Goal: Information Seeking & Learning: Check status

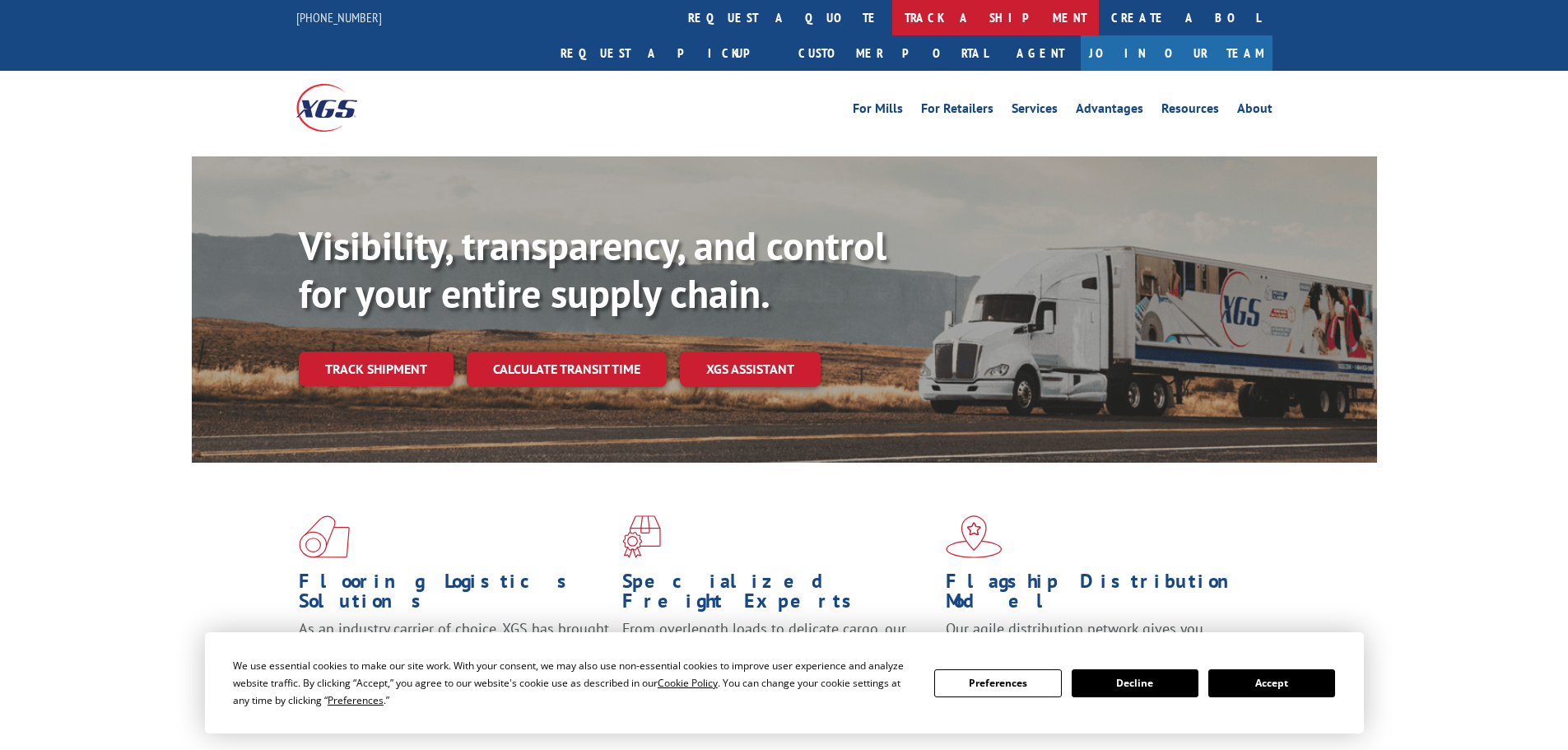
click at [892, 26] on link "track a shipment" at bounding box center [995, 18] width 206 height 35
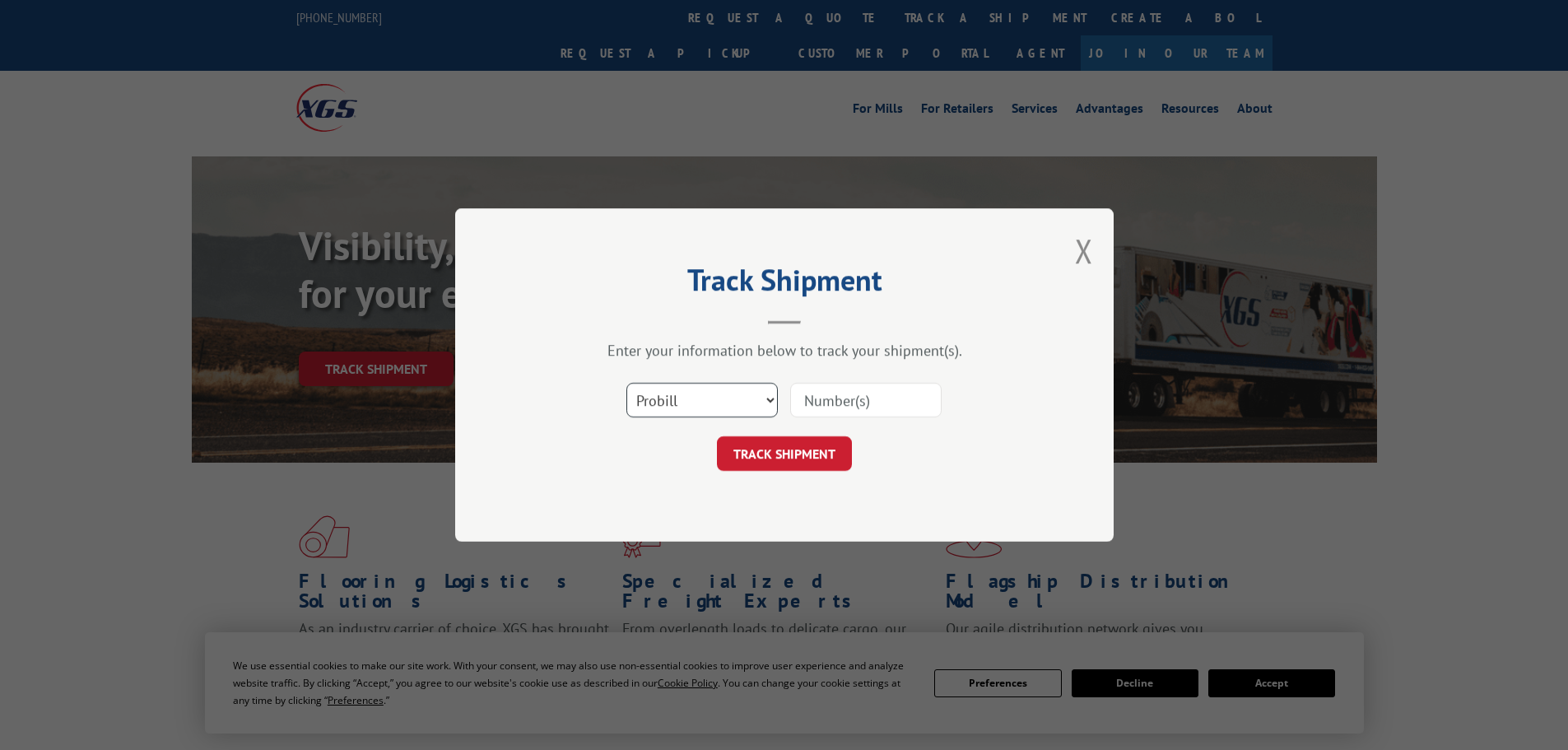
click at [739, 392] on select "Select category... Probill BOL PO" at bounding box center [702, 400] width 151 height 35
select select "bol"
click at [626, 383] on select "Select category... Probill BOL PO" at bounding box center [702, 400] width 151 height 35
paste input "2879743"
type input "2879743"
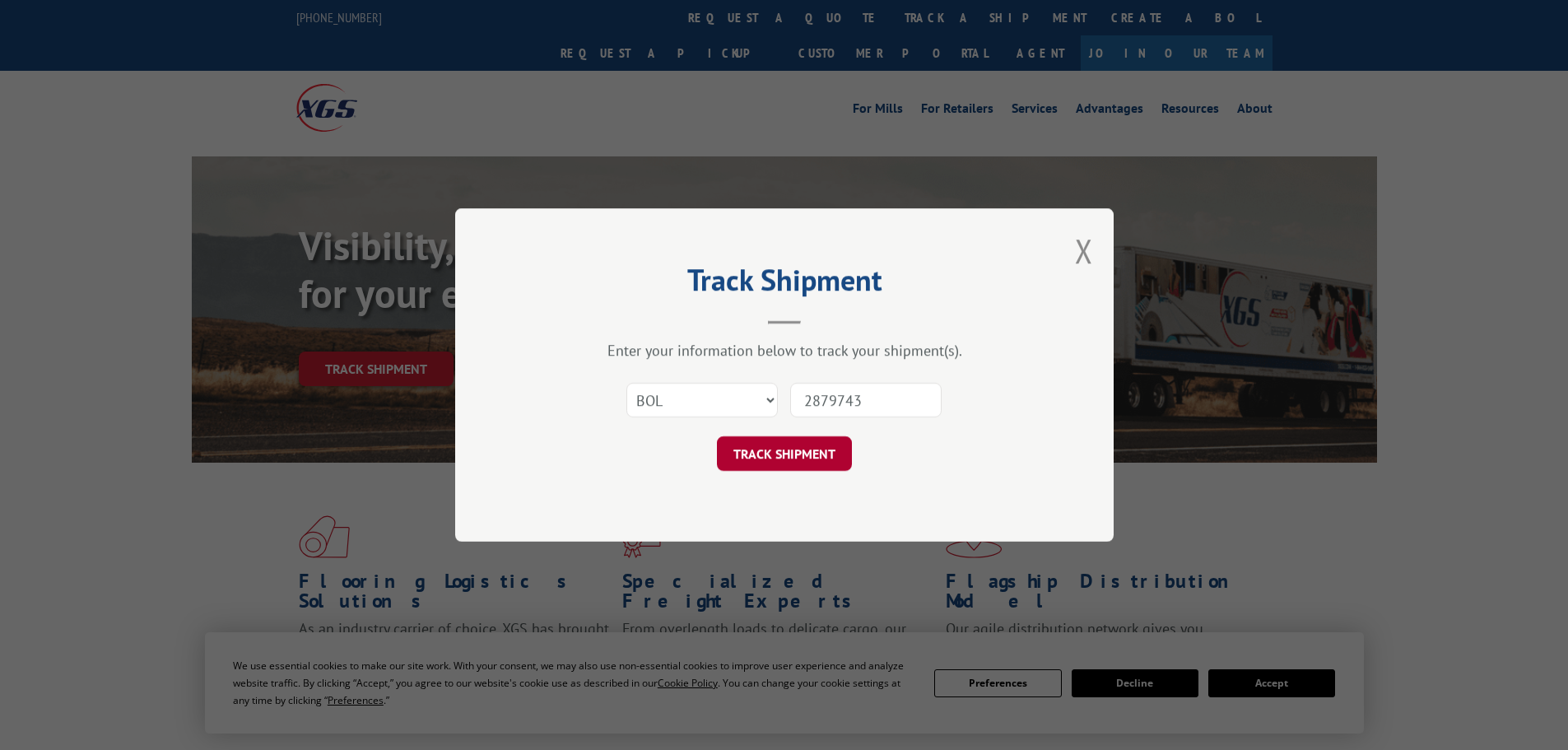
click at [823, 459] on button "TRACK SHIPMENT" at bounding box center [784, 453] width 135 height 35
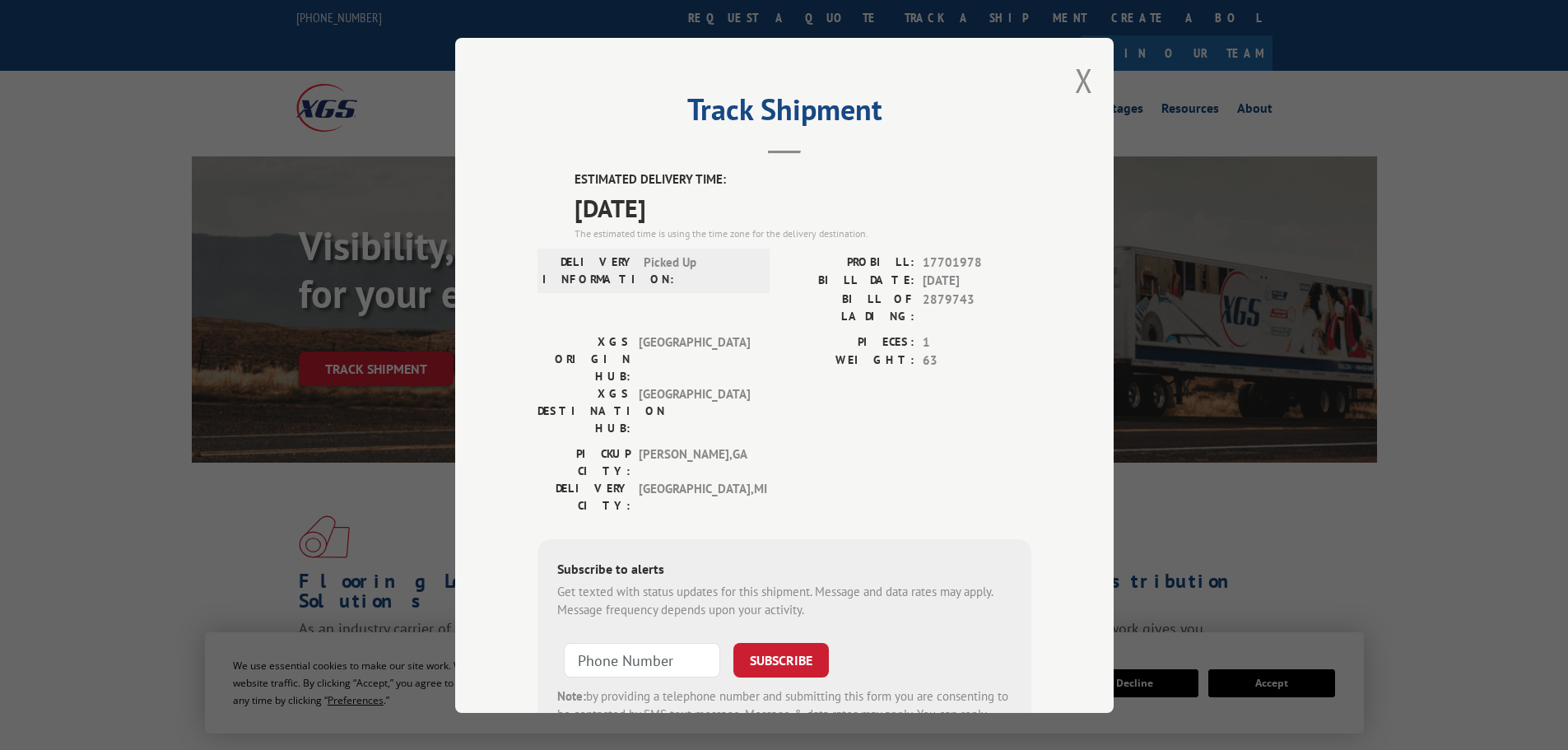
click at [1065, 70] on div "Track Shipment ESTIMATED DELIVERY TIME: [DATE] The estimated time is using the …" at bounding box center [784, 375] width 658 height 675
click at [1066, 83] on div "Track Shipment ESTIMATED DELIVERY TIME: [DATE] The estimated time is using the …" at bounding box center [784, 375] width 658 height 675
click at [1076, 83] on button "Close modal" at bounding box center [1084, 80] width 19 height 44
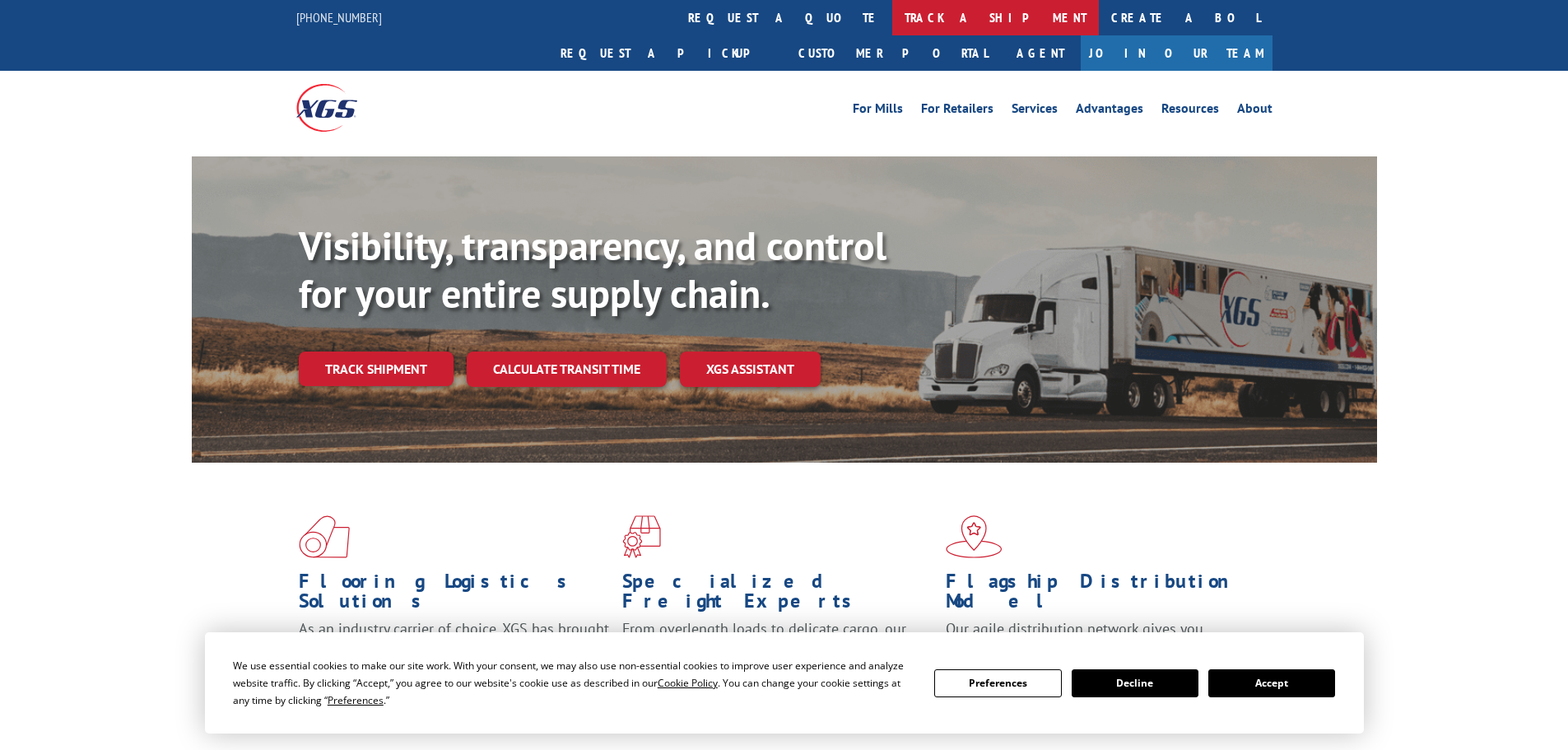
click at [892, 19] on link "track a shipment" at bounding box center [995, 18] width 206 height 35
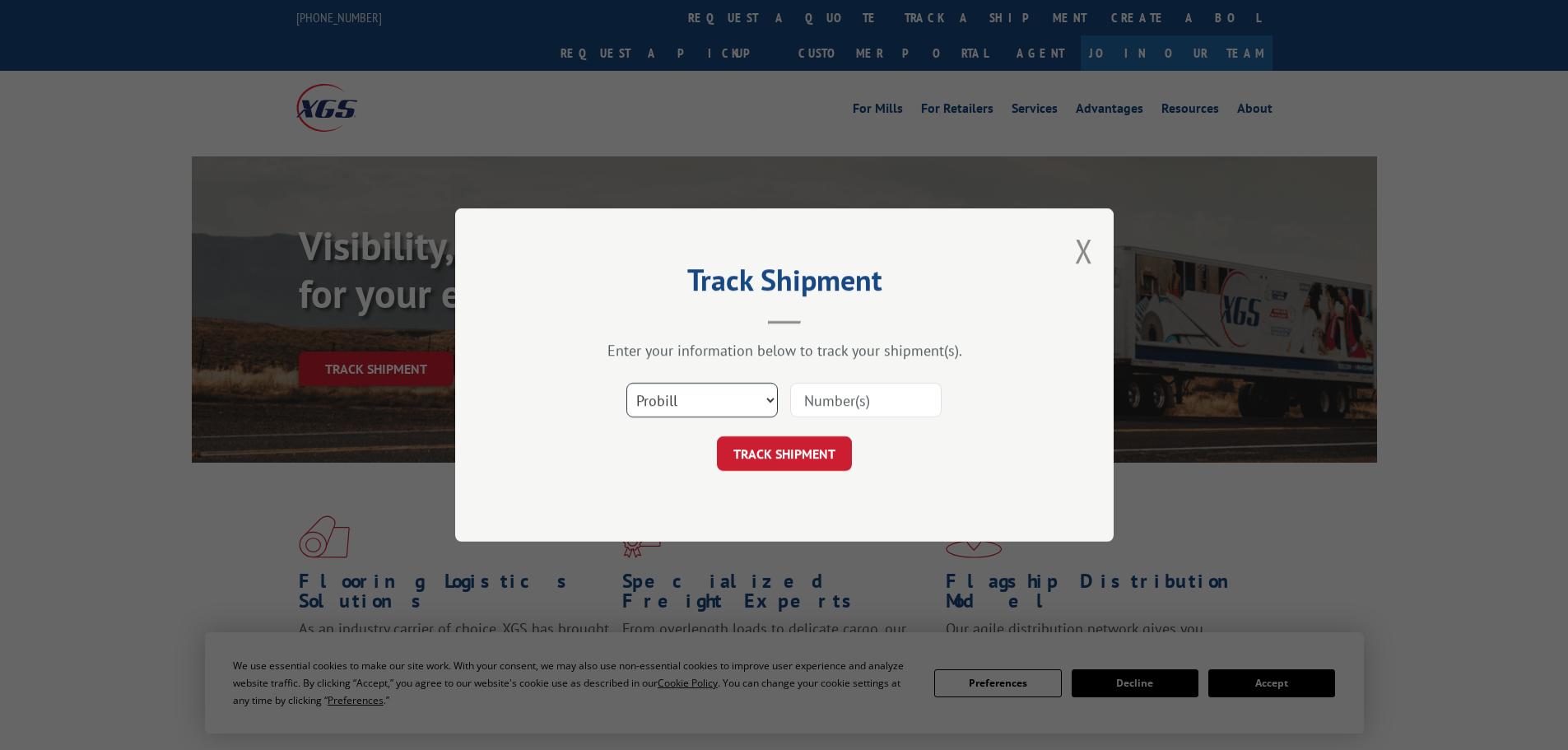
click at [699, 400] on select "Select category... Probill BOL PO" at bounding box center [702, 400] width 151 height 35
select select "bol"
click at [626, 383] on select "Select category... Probill BOL PO" at bounding box center [702, 400] width 151 height 35
paste input "2871511"
type input "2871511"
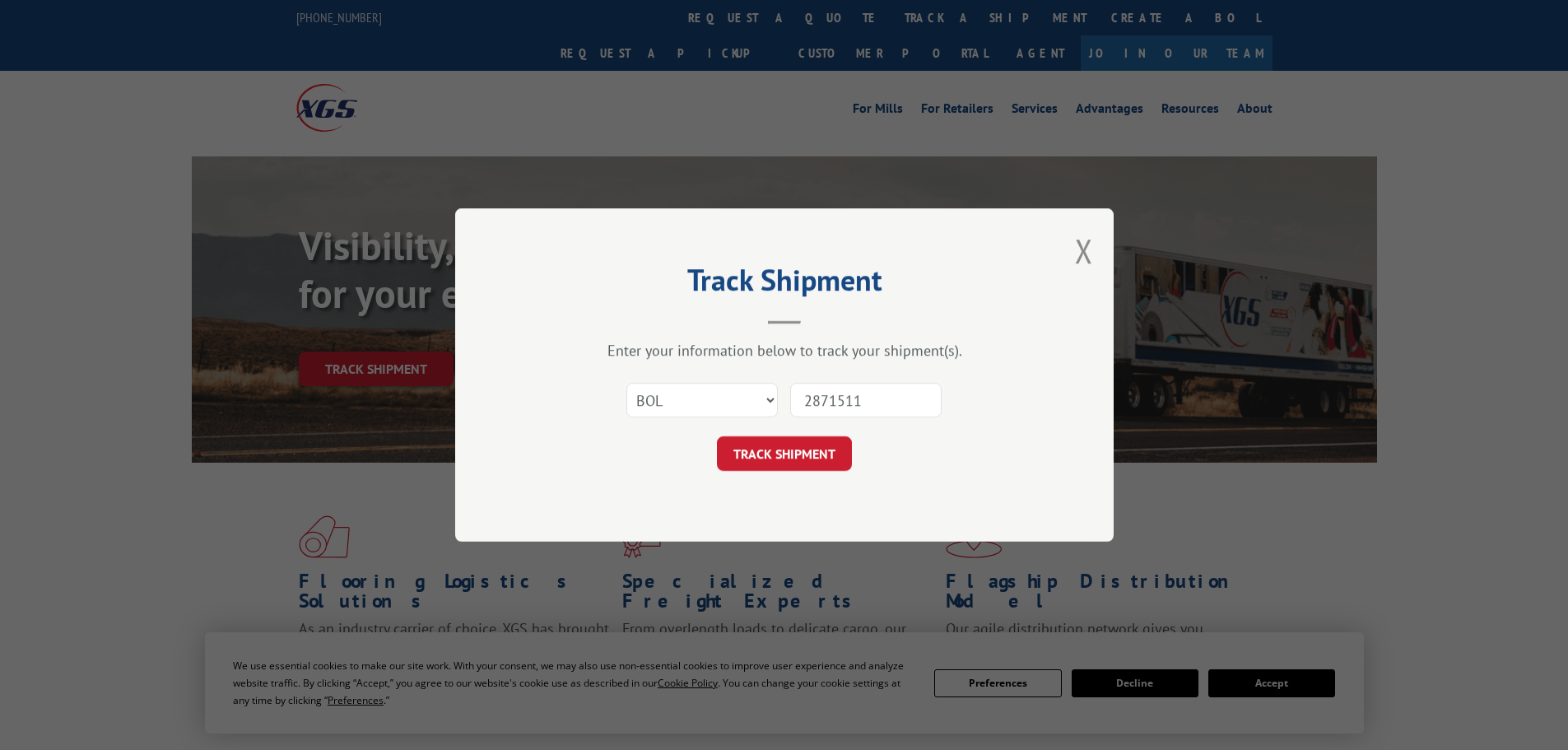
click at [796, 463] on button "TRACK SHIPMENT" at bounding box center [784, 453] width 135 height 35
